Goal: Task Accomplishment & Management: Manage account settings

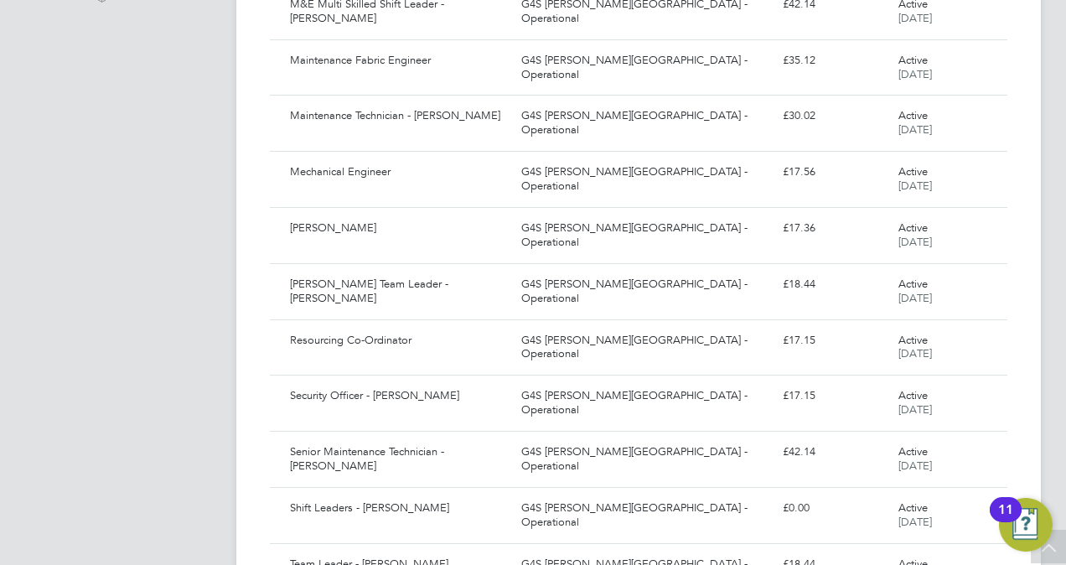
scroll to position [608, 0]
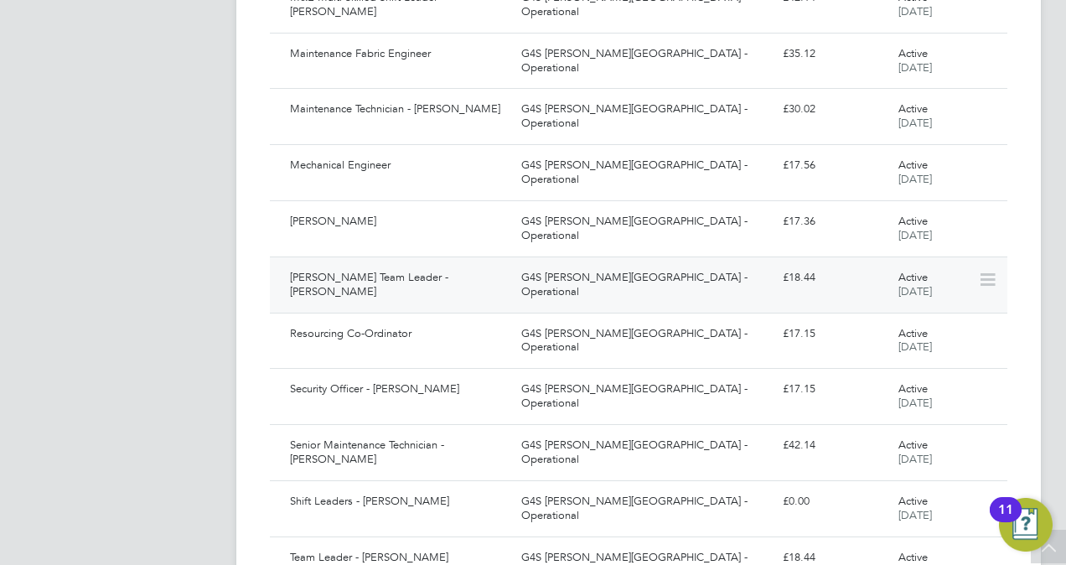
click at [400, 273] on div "[PERSON_NAME] Team Leader - [PERSON_NAME]" at bounding box center [398, 285] width 231 height 42
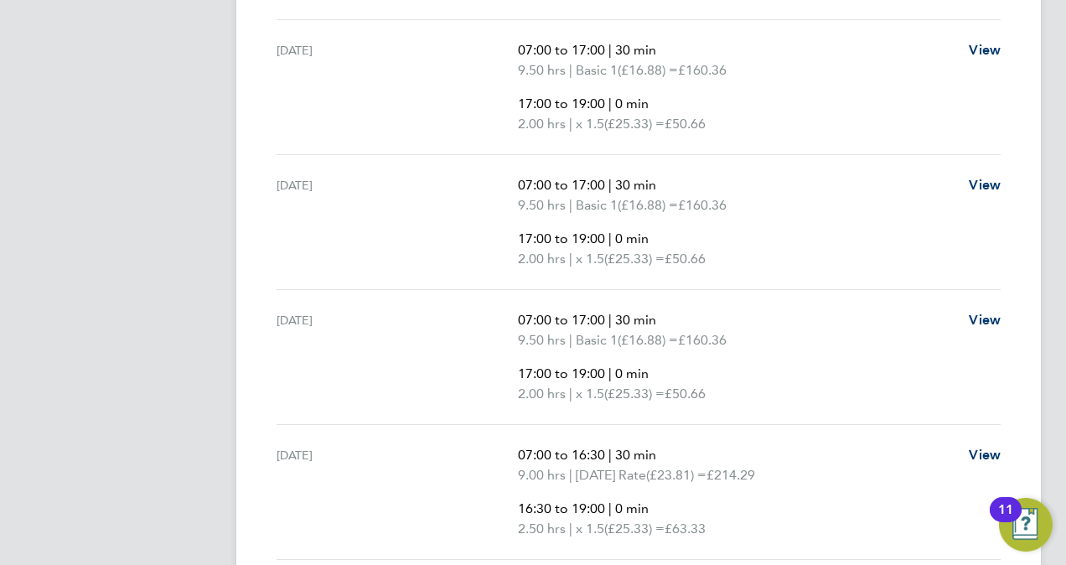
scroll to position [754, 0]
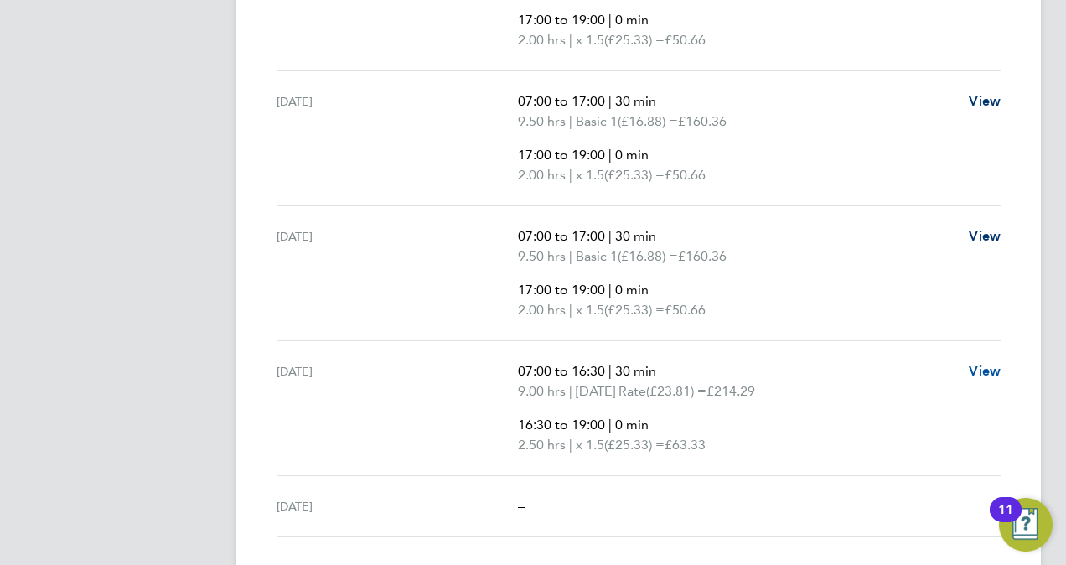
click at [996, 364] on span "View" at bounding box center [984, 371] width 32 height 16
select select "30"
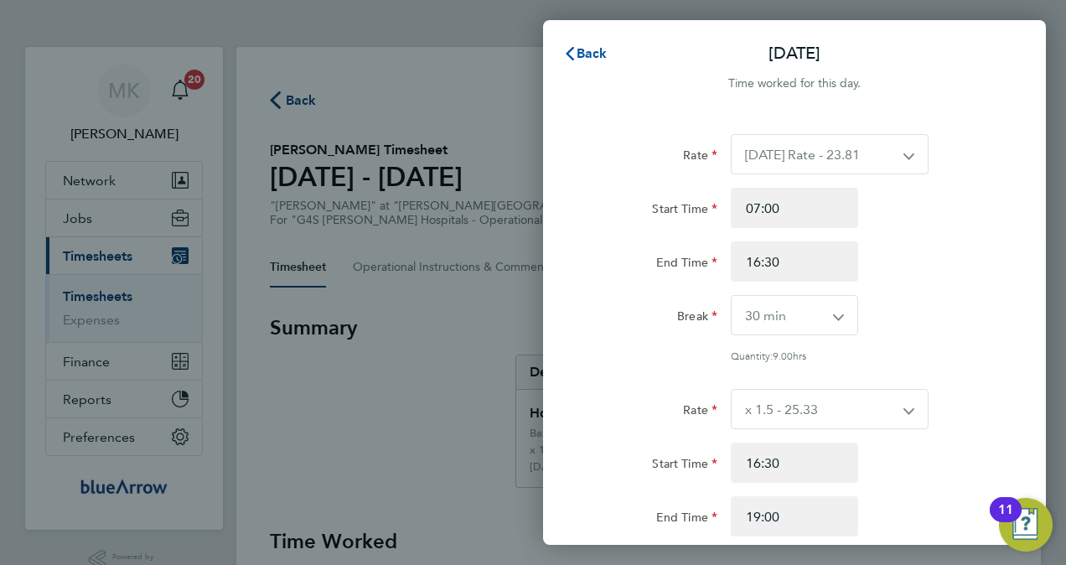
click at [593, 51] on span "Back" at bounding box center [591, 53] width 31 height 16
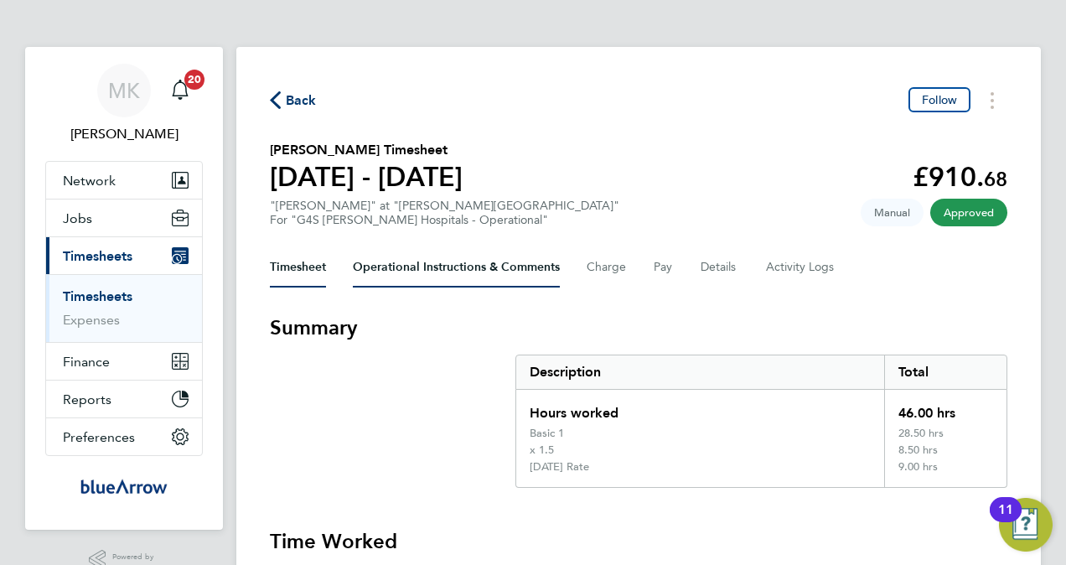
click at [431, 273] on Comments-tab "Operational Instructions & Comments" at bounding box center [456, 267] width 207 height 40
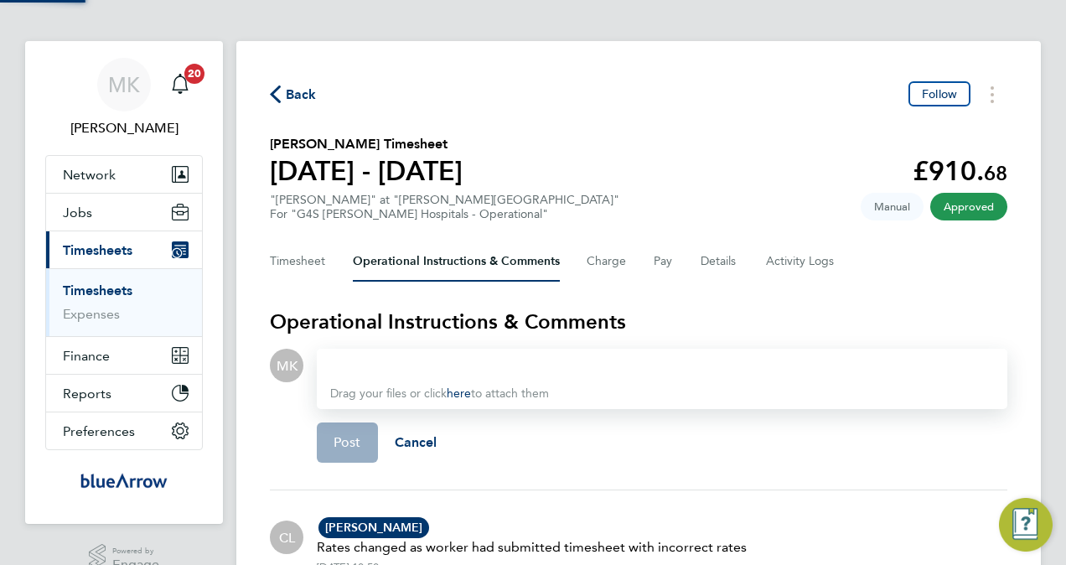
scroll to position [199, 0]
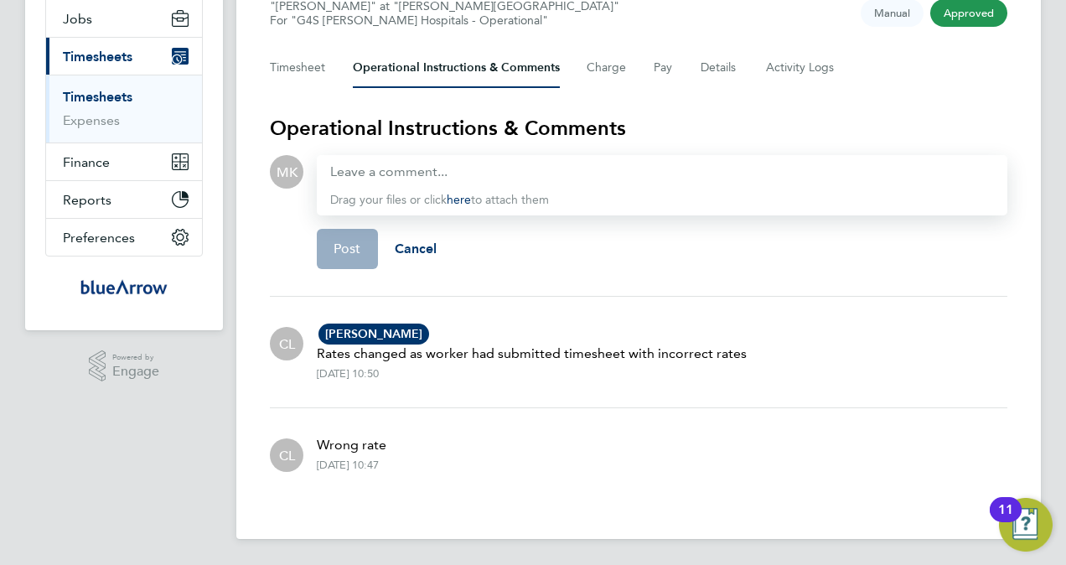
click at [478, 352] on p "Rates changed as worker had submitted timesheet with incorrect rates" at bounding box center [532, 353] width 430 height 20
click at [787, 71] on Logs-tab "Activity Logs" at bounding box center [801, 68] width 70 height 40
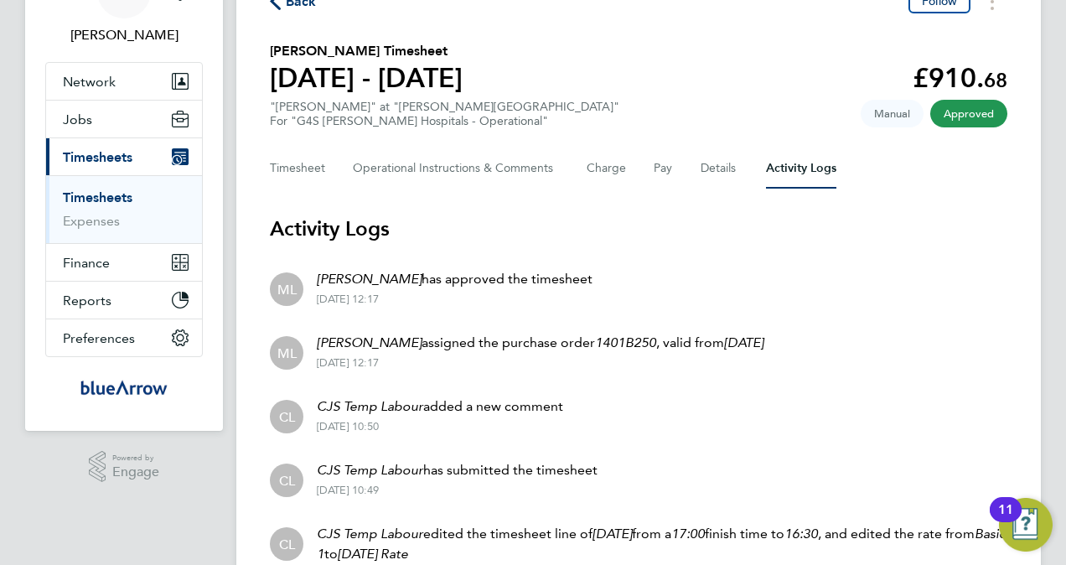
scroll to position [251, 0]
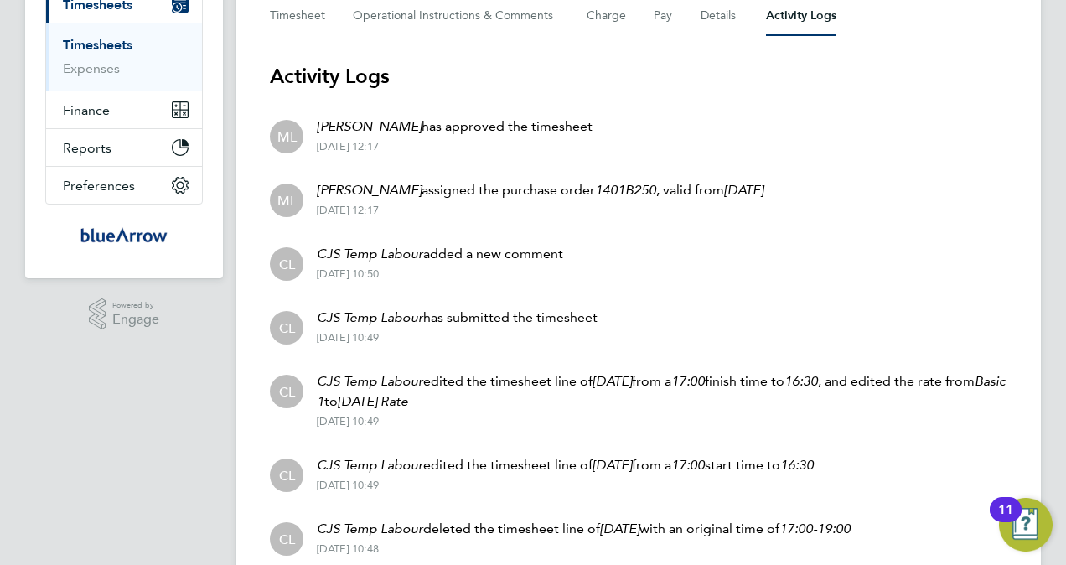
click at [478, 253] on p "CJS Temp Labour added a new comment" at bounding box center [440, 254] width 246 height 20
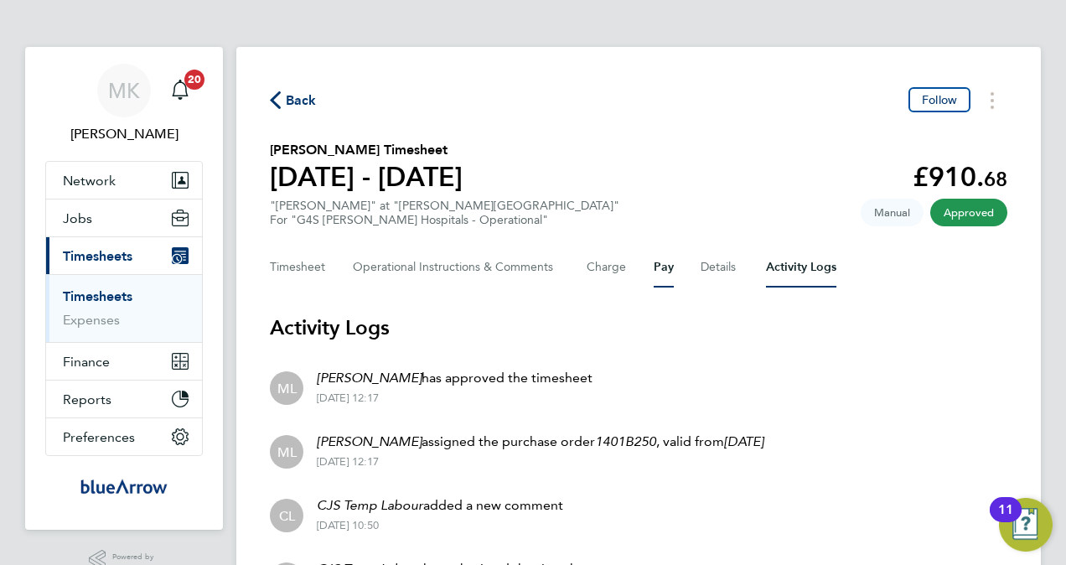
click at [653, 270] on button "Pay" at bounding box center [663, 267] width 20 height 40
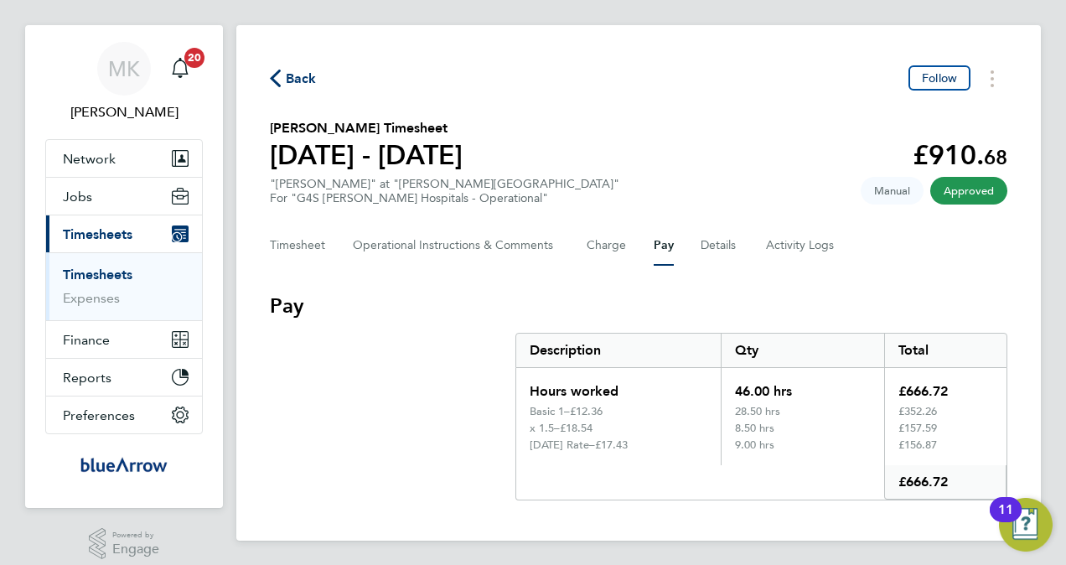
scroll to position [34, 0]
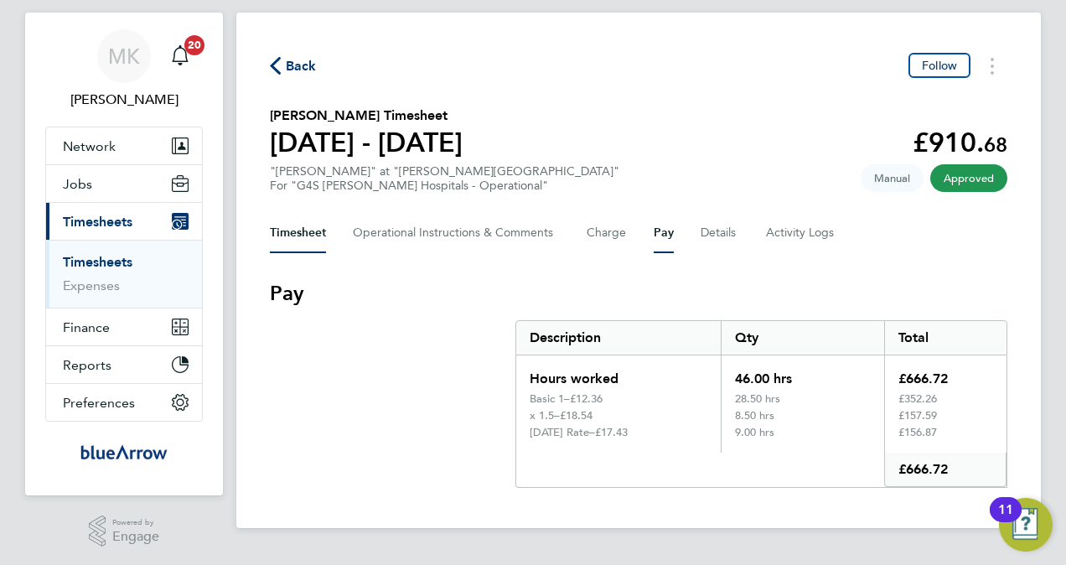
click at [296, 233] on button "Timesheet" at bounding box center [298, 233] width 56 height 40
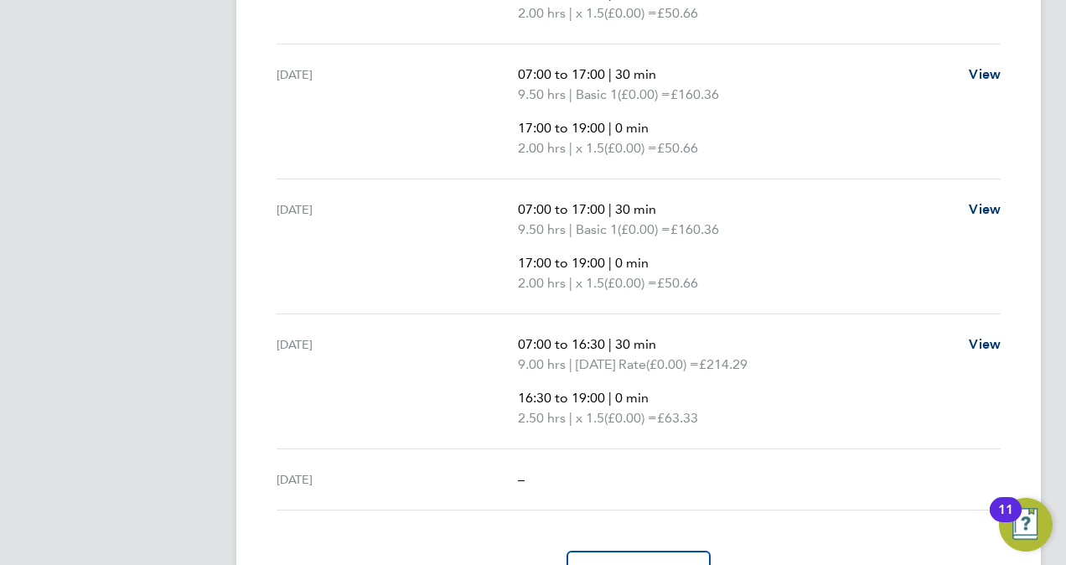
scroll to position [838, 0]
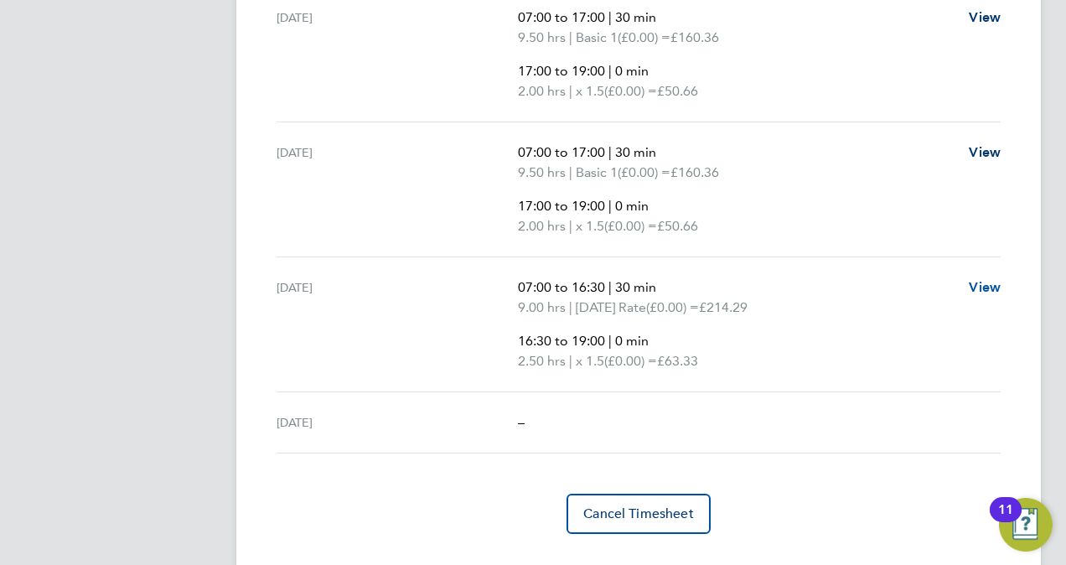
click at [978, 285] on span "View" at bounding box center [984, 287] width 32 height 16
select select "30"
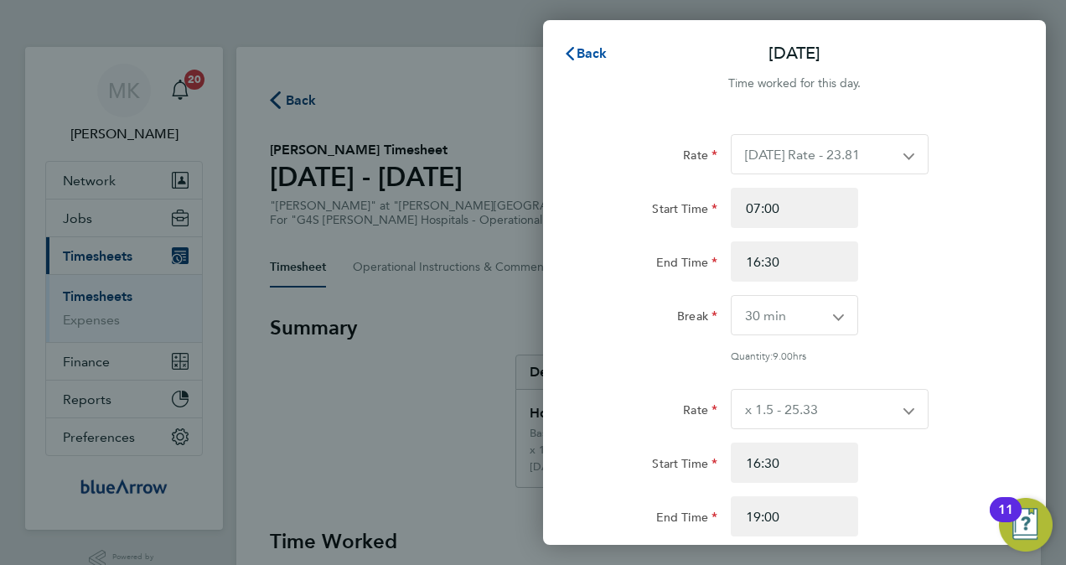
click at [591, 58] on span "Back" at bounding box center [591, 53] width 31 height 16
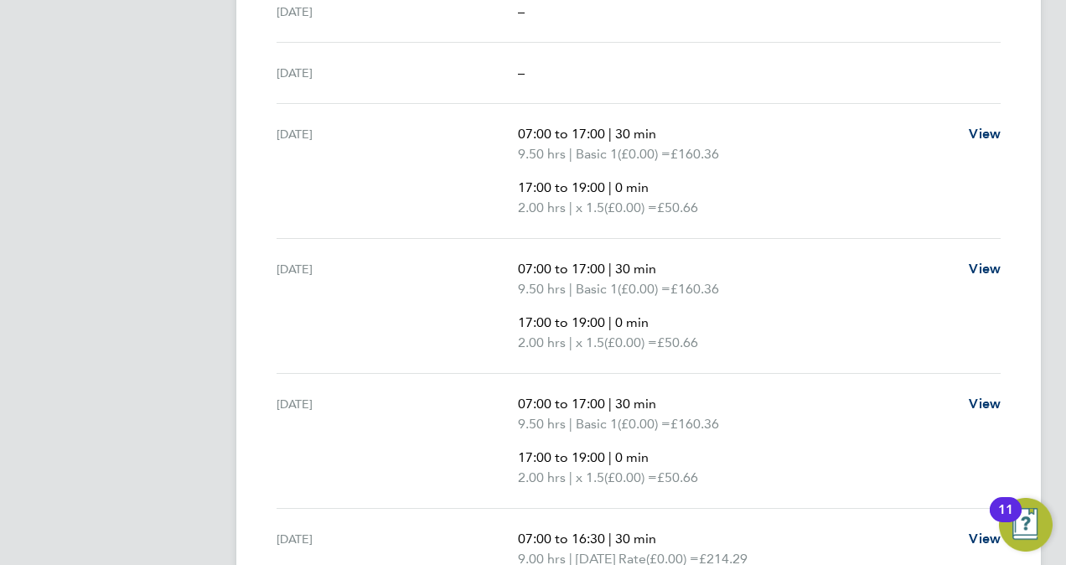
scroll to position [838, 0]
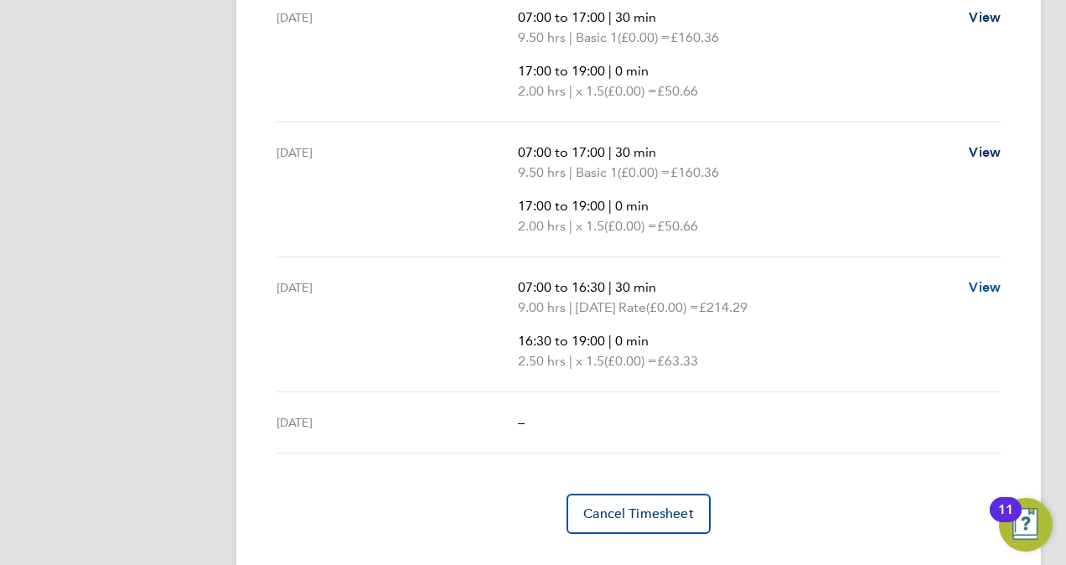
click at [982, 280] on span "View" at bounding box center [984, 287] width 32 height 16
select select "30"
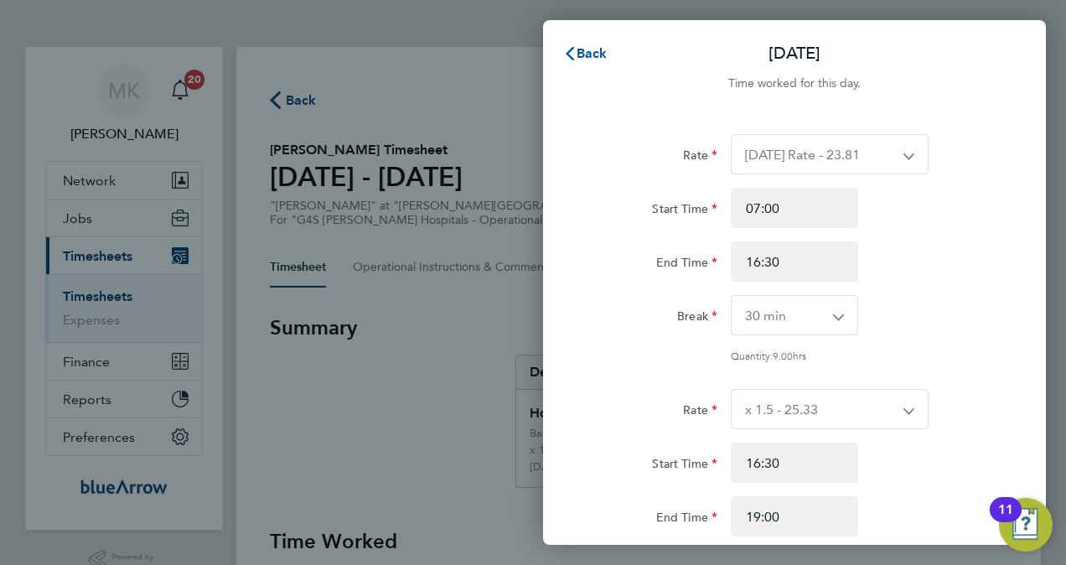
click at [594, 47] on span "Back" at bounding box center [591, 53] width 31 height 16
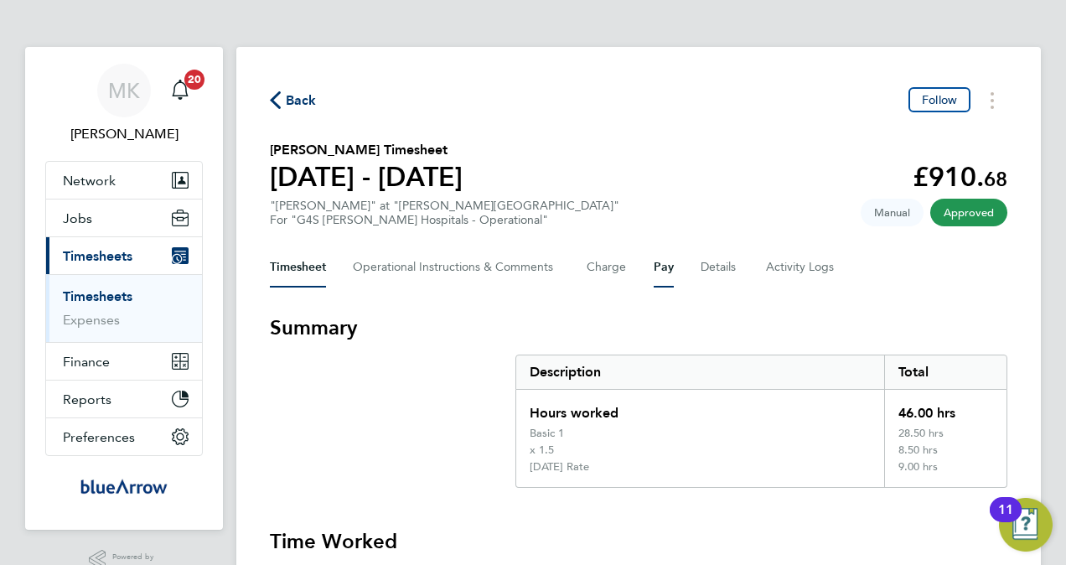
click at [662, 271] on button "Pay" at bounding box center [663, 267] width 20 height 40
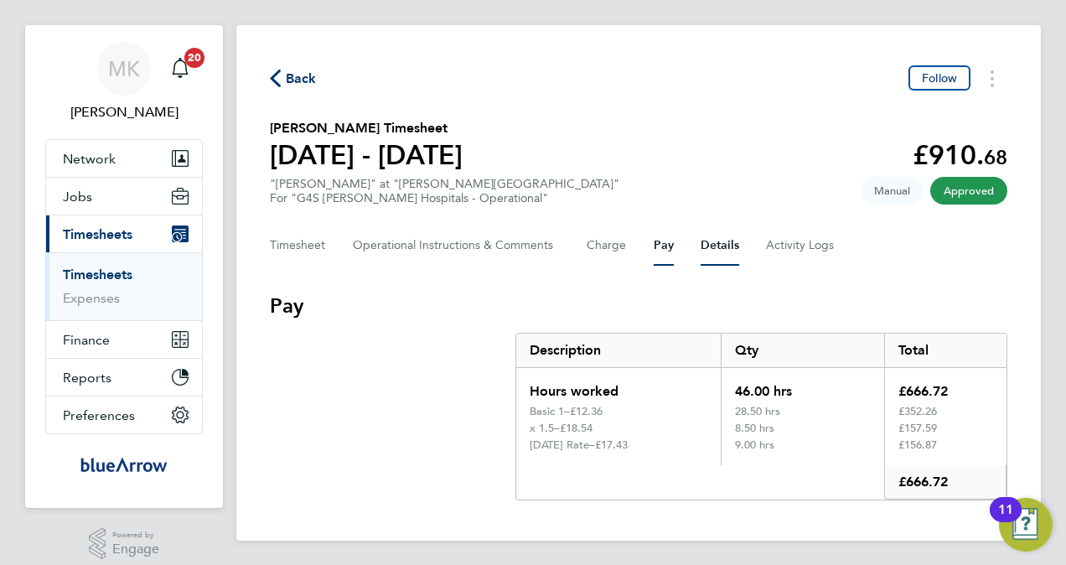
scroll to position [34, 0]
